Goal: Information Seeking & Learning: Learn about a topic

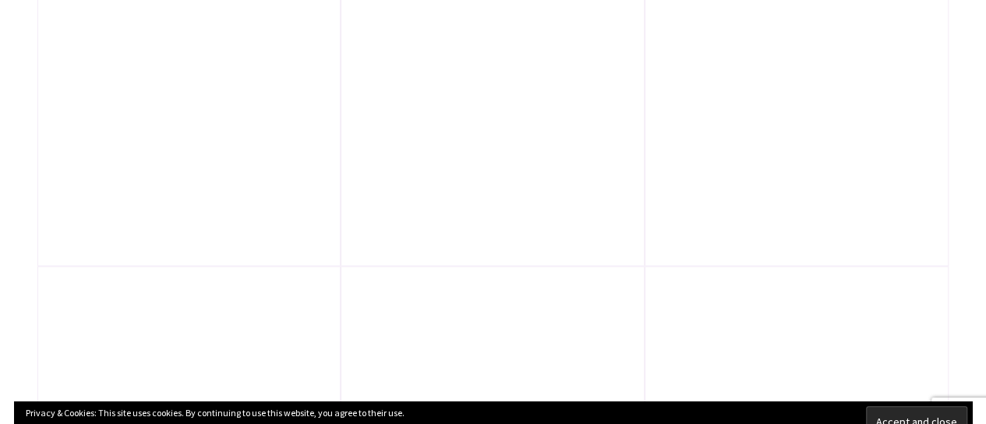
scroll to position [4272, 0]
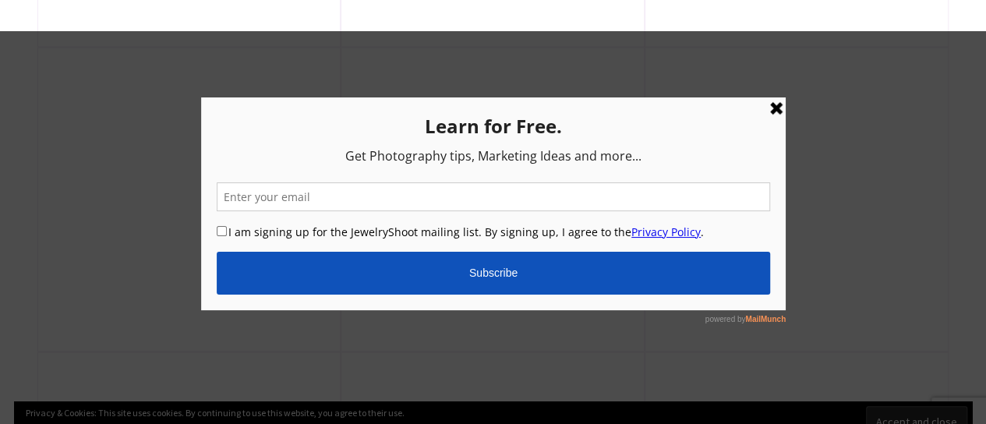
click at [778, 103] on link at bounding box center [775, 108] width 19 height 19
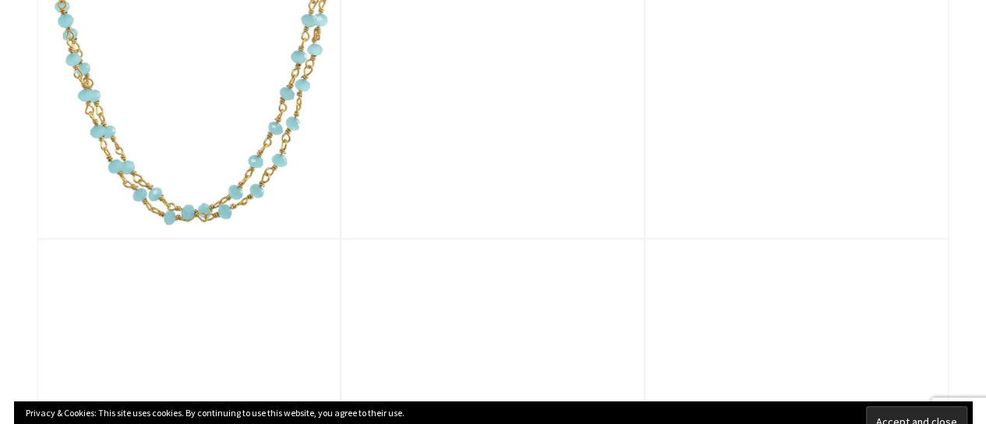
scroll to position [1096, 0]
